Goal: Navigation & Orientation: Go to known website

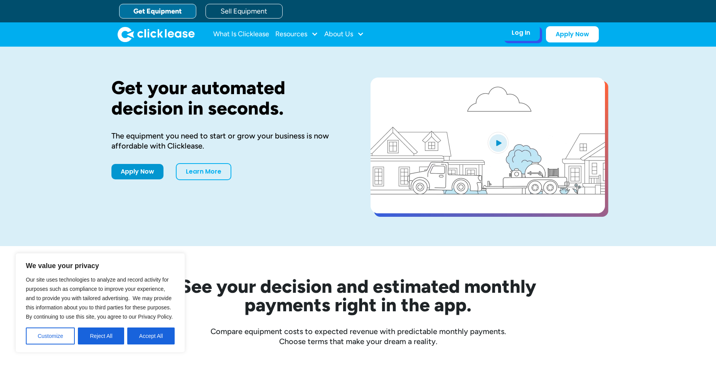
click at [518, 32] on div "Log In" at bounding box center [520, 33] width 18 height 8
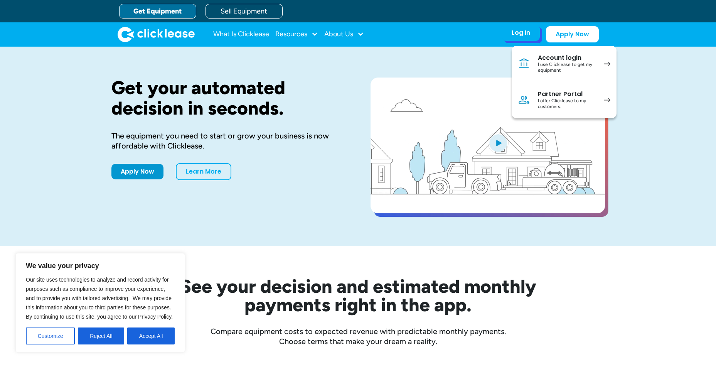
click at [566, 59] on div "Account login" at bounding box center [567, 58] width 58 height 8
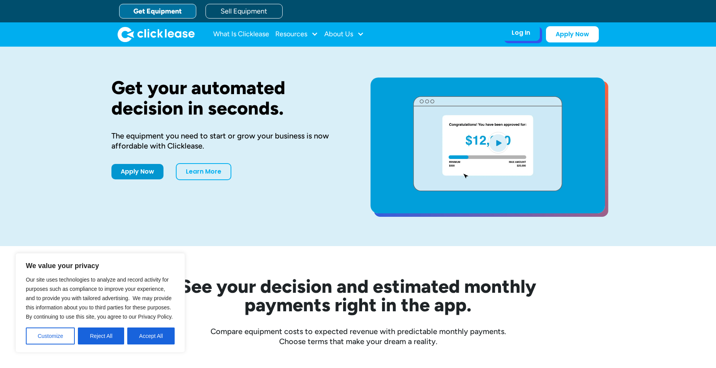
click at [523, 30] on div "Log In" at bounding box center [520, 33] width 18 height 8
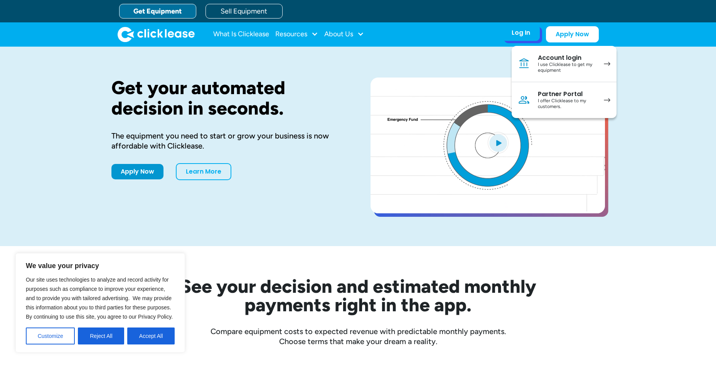
click at [565, 64] on div "I use Clicklease to get my equipment" at bounding box center [567, 68] width 58 height 12
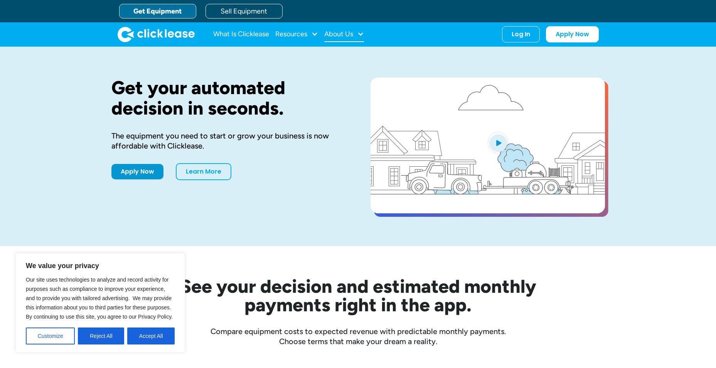
click at [359, 33] on div at bounding box center [360, 33] width 7 height 7
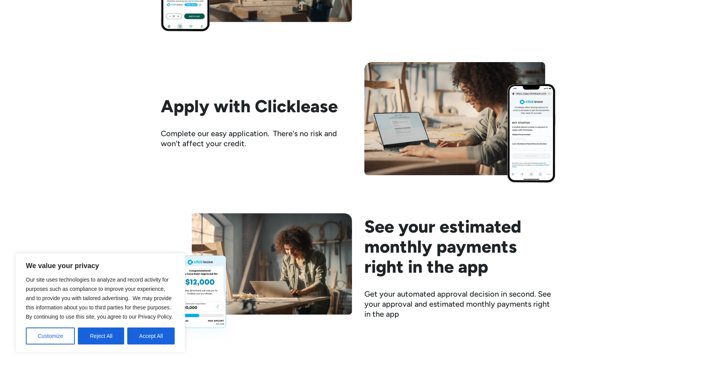
scroll to position [885, 0]
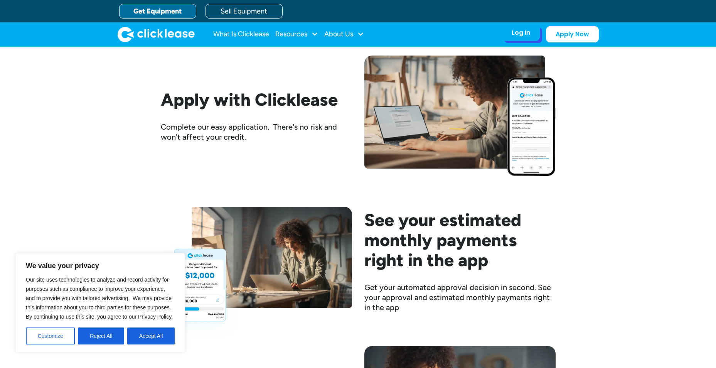
click at [523, 37] on div "Log In Account login I use Clicklease to get my equipment Partner Portal I offe…" at bounding box center [521, 33] width 38 height 16
click at [512, 37] on div "Log In" at bounding box center [520, 33] width 18 height 8
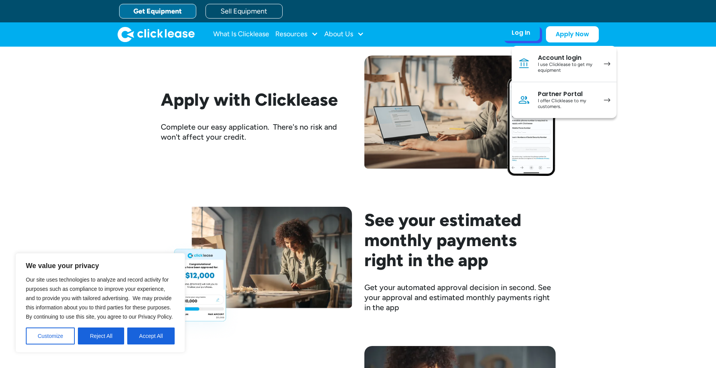
click at [574, 60] on div "Account login" at bounding box center [567, 58] width 58 height 8
